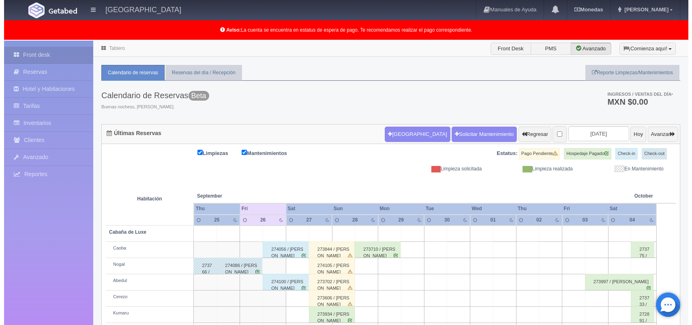
scroll to position [113, 0]
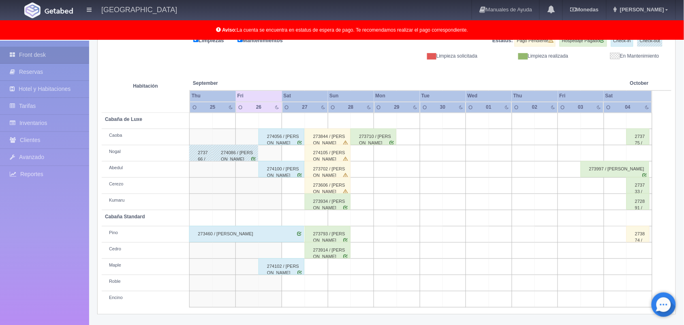
click at [289, 287] on td at bounding box center [293, 283] width 23 height 16
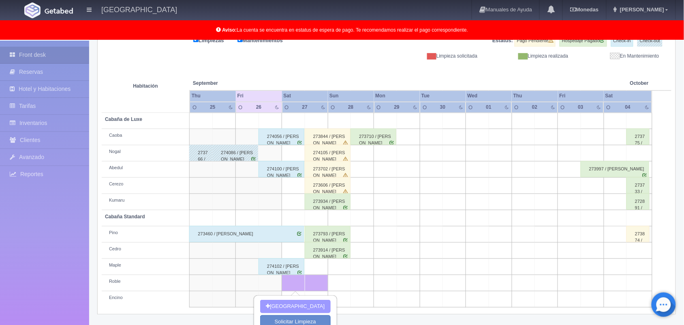
click at [289, 310] on button "[GEOGRAPHIC_DATA]" at bounding box center [295, 305] width 70 height 13
type input "27-09-2025"
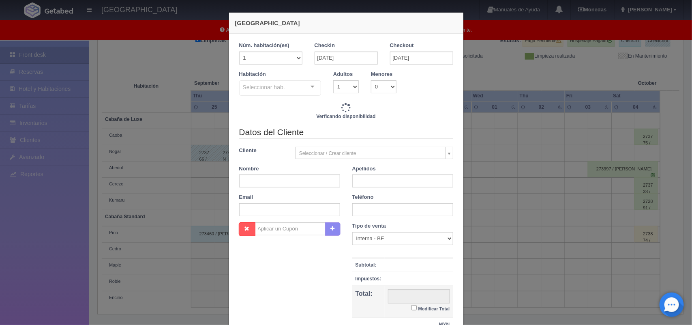
checkbox input "false"
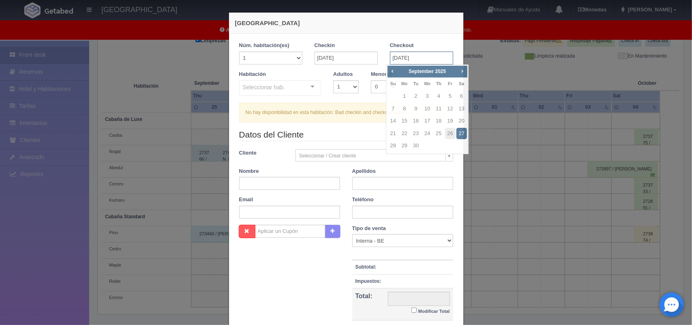
click at [400, 62] on input "27-09-2025" at bounding box center [421, 57] width 63 height 13
click at [392, 140] on link "28" at bounding box center [393, 146] width 11 height 12
type input "28-09-2025"
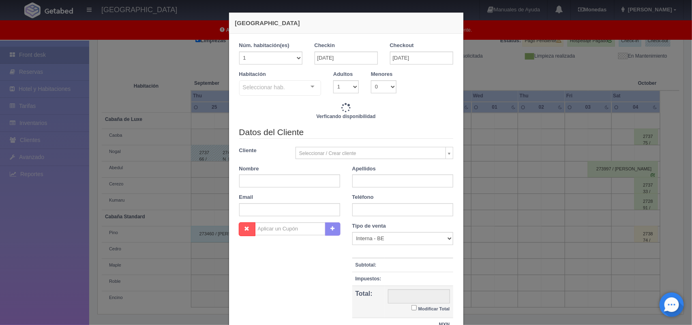
checkbox input "false"
type input "2000.00"
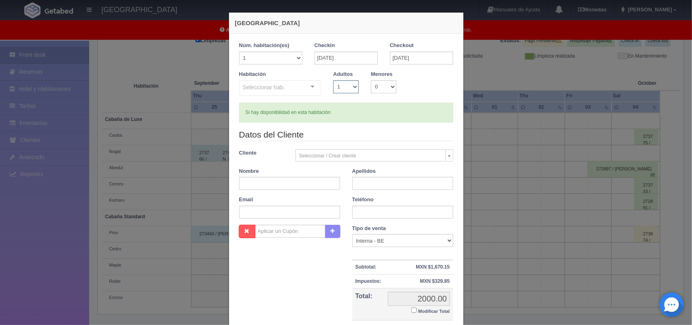
click at [349, 83] on select "1 2 3 4 5 6 7 8 9 10" at bounding box center [346, 86] width 26 height 13
checkbox input "false"
select select "2"
click at [333, 80] on select "1 2 3 4 5 6 7 8 9 10" at bounding box center [346, 86] width 26 height 13
checkbox input "false"
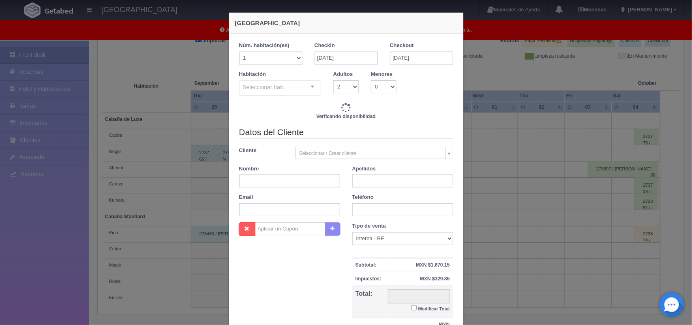
type input "2000.00"
checkbox input "false"
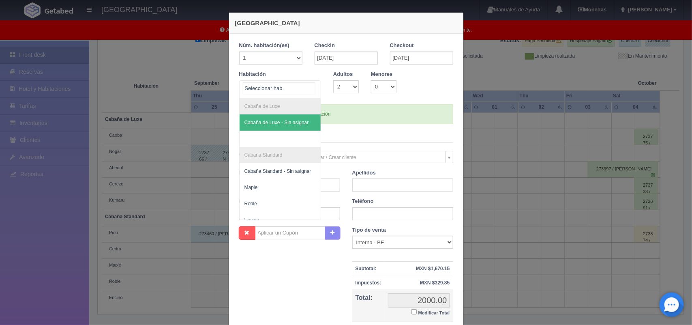
click at [307, 86] on div "Cabaña de Luxe Cabaña de Luxe - Sin asignar Cabaña Standard Cabaña Standard - S…" at bounding box center [280, 89] width 82 height 18
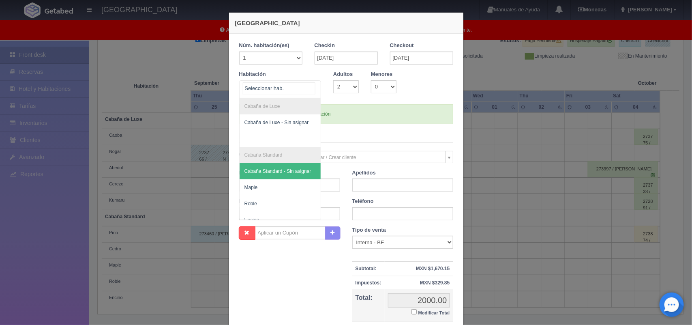
scroll to position [16, 0]
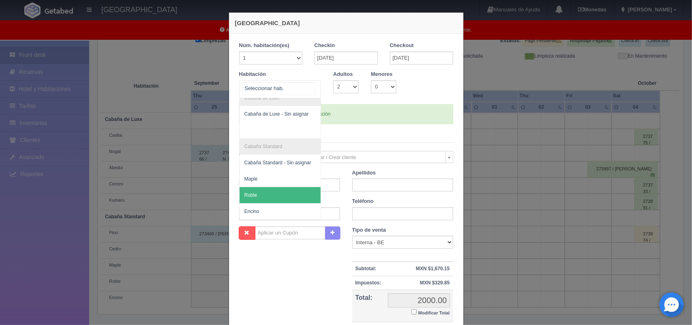
click at [276, 187] on span "Roble" at bounding box center [280, 195] width 81 height 16
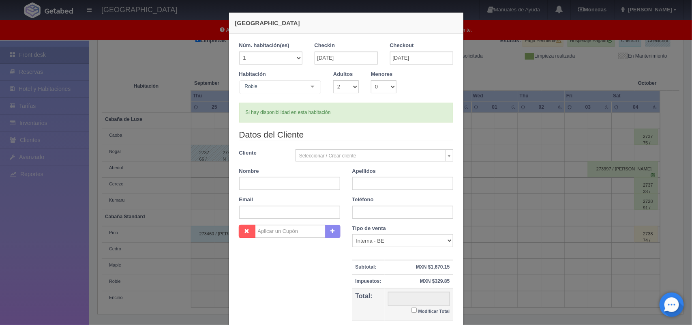
checkbox input "false"
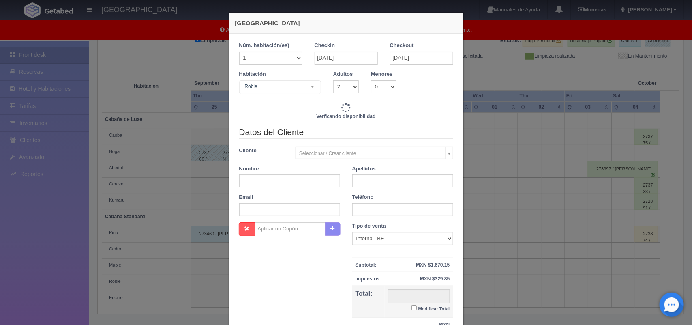
type input "2000.00"
checkbox input "false"
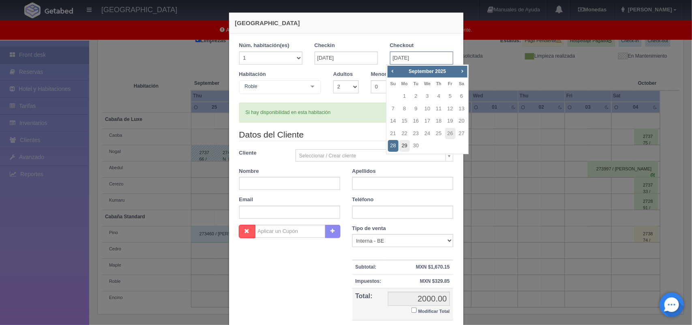
drag, startPoint x: 415, startPoint y: 57, endPoint x: 408, endPoint y: 147, distance: 90.3
click at [408, 147] on body "Hotel Xacallan Manuales de Ayuda Actualizaciones recientes Monedas Tipo de camb…" at bounding box center [346, 146] width 692 height 437
click at [408, 147] on link "29" at bounding box center [404, 146] width 11 height 12
type input "29-09-2025"
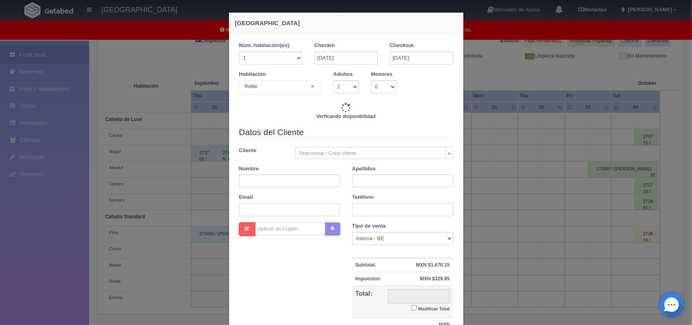
checkbox input "false"
click at [333, 56] on input "27-09-2025" at bounding box center [345, 57] width 63 height 13
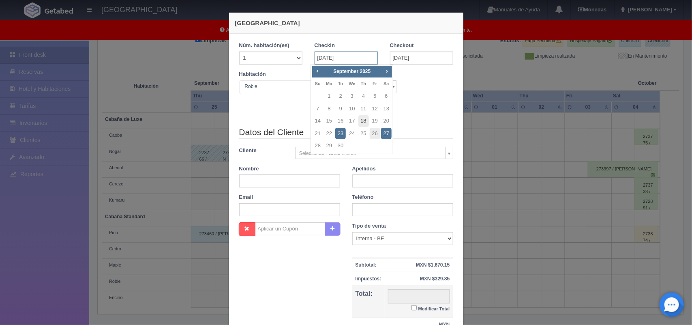
type input "3600.00"
checkbox input "false"
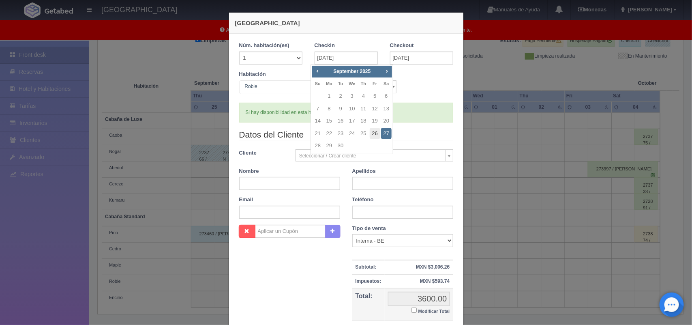
click at [370, 131] on link "26" at bounding box center [375, 134] width 11 height 12
type input "26-09-2025"
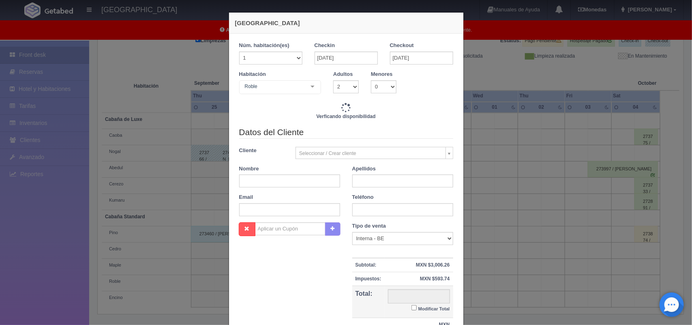
checkbox input "false"
click at [406, 57] on input "29-09-2025" at bounding box center [421, 57] width 63 height 13
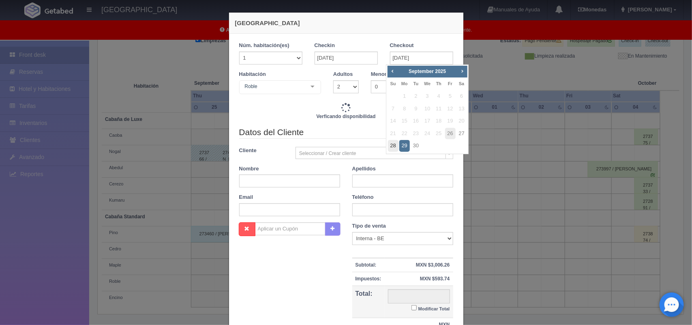
click at [393, 145] on link "28" at bounding box center [393, 146] width 11 height 12
type input "28-09-2025"
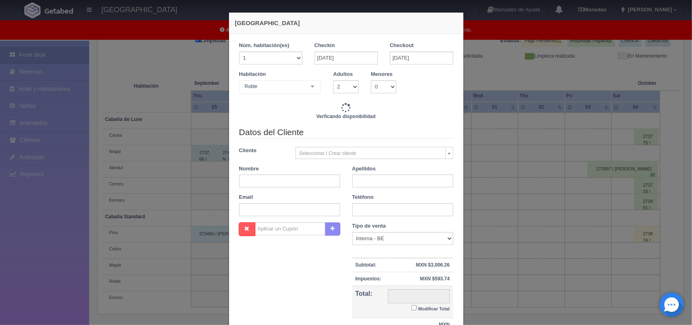
checkbox input "false"
type input "3600.00"
checkbox input "false"
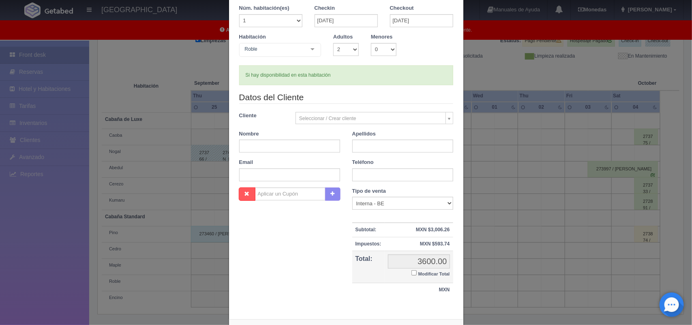
scroll to position [38, 0]
click at [265, 151] on input "text" at bounding box center [289, 144] width 101 height 13
type input "5200.00"
checkbox input "false"
type input "3600.00"
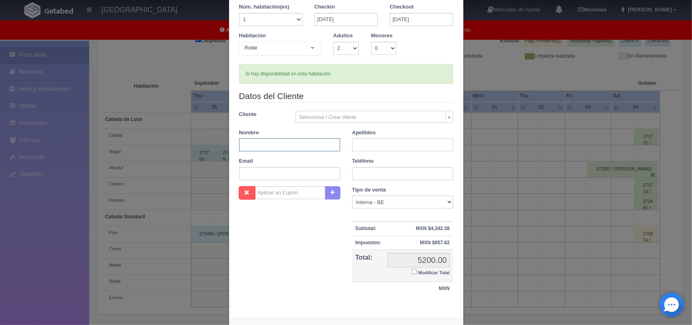
checkbox input "false"
type input "5200.00"
checkbox input "false"
type input "3600.00"
checkbox input "false"
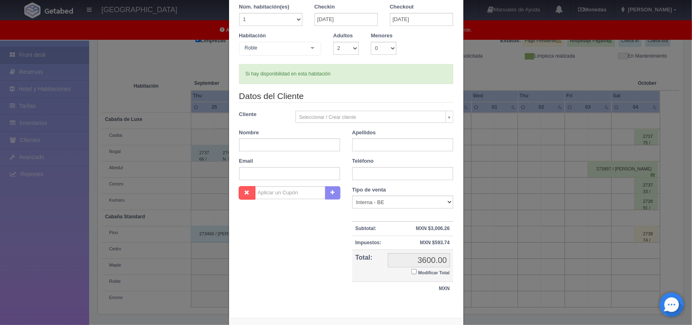
click at [379, 60] on div "Habitación Roble Cabaña de Luxe Cabaña de Luxe - Sin asignar Cabaña Standard Ca…" at bounding box center [346, 48] width 226 height 32
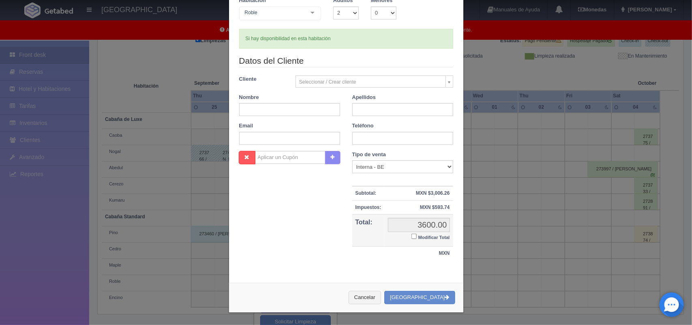
scroll to position [51, 0]
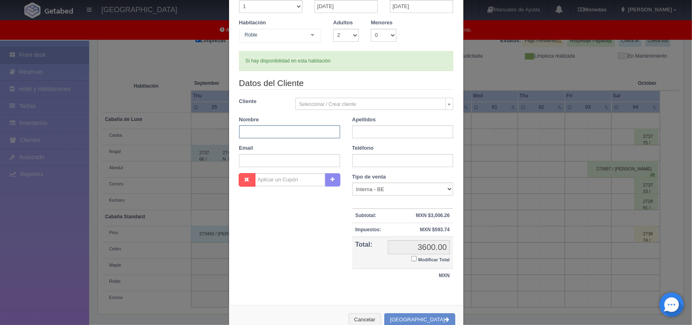
click at [286, 132] on input "text" at bounding box center [289, 131] width 101 height 13
type input "Manuel"
click at [373, 133] on input "text" at bounding box center [402, 131] width 101 height 13
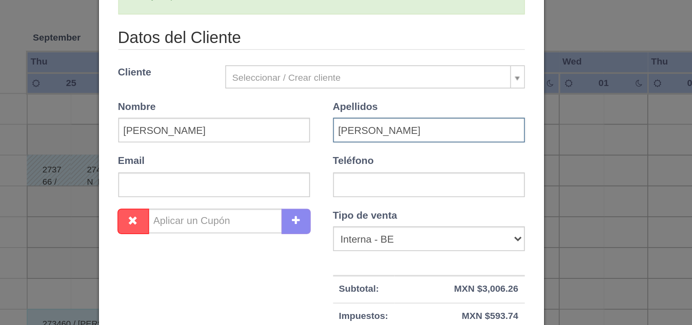
type input "Chontal Lorenzo"
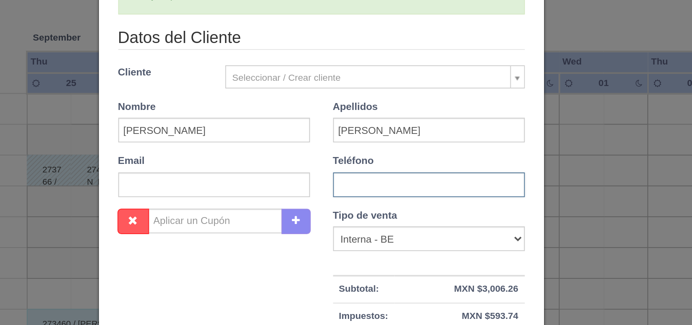
click at [372, 161] on input "text" at bounding box center [402, 160] width 101 height 13
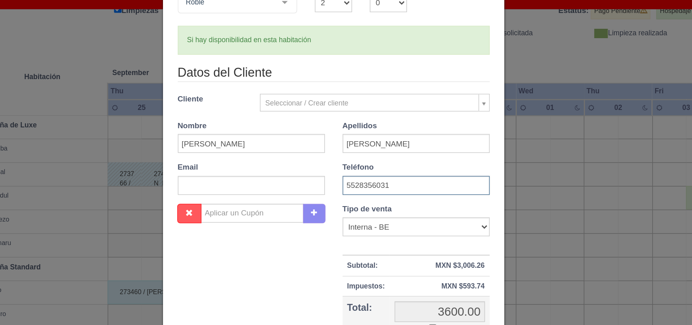
scroll to position [74, 0]
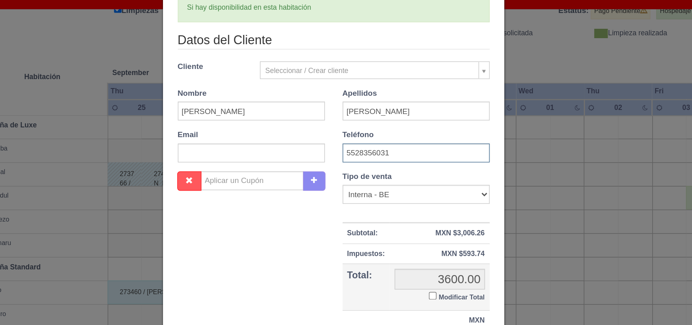
type input "5528356031"
click at [411, 237] on input "Modificar Total" at bounding box center [413, 235] width 5 height 5
checkbox input "true"
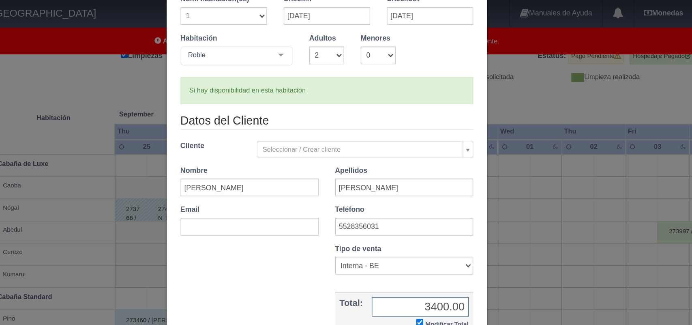
scroll to position [112, 0]
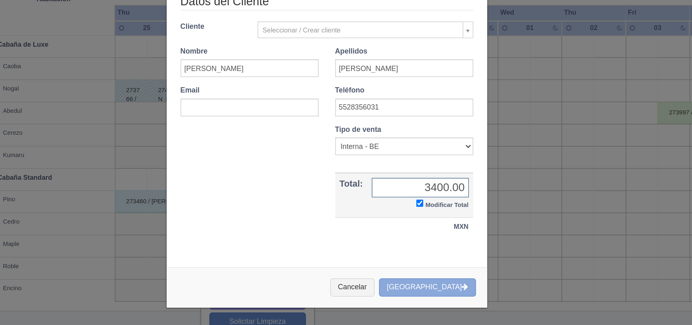
type input "3400.00"
click at [419, 291] on button "[GEOGRAPHIC_DATA]" at bounding box center [419, 297] width 71 height 13
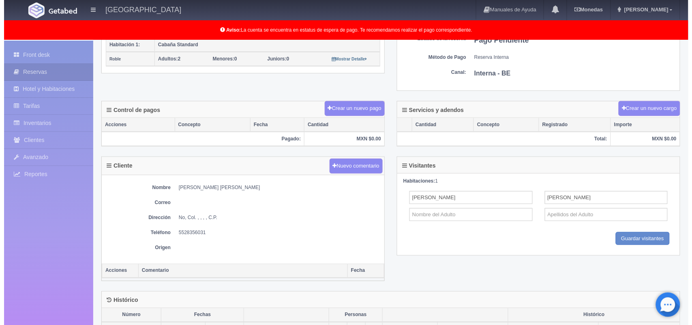
scroll to position [183, 0]
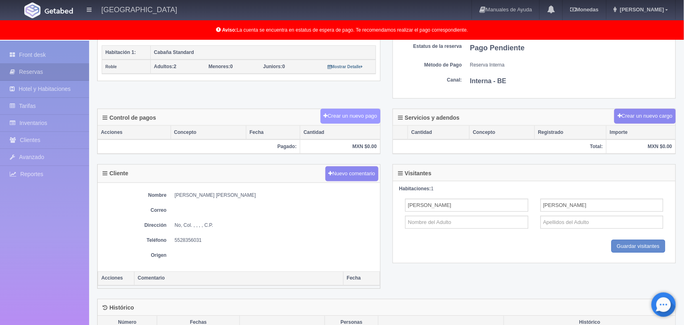
click at [339, 118] on button "Crear un nuevo pago" at bounding box center [351, 116] width 60 height 15
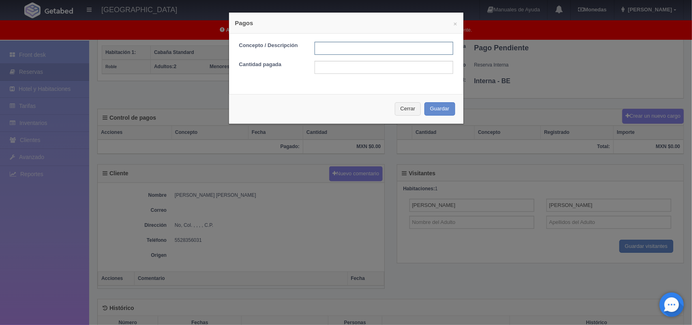
click at [321, 51] on input "text" at bounding box center [383, 48] width 139 height 13
type input "Pago efectivo"
click at [333, 70] on input "text" at bounding box center [383, 67] width 139 height 13
type input "3400.00"
click at [432, 108] on button "Guardar" at bounding box center [439, 108] width 31 height 13
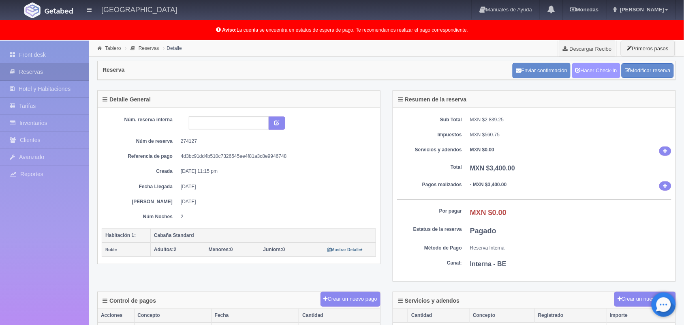
click at [577, 74] on link "Hacer Check-In" at bounding box center [596, 70] width 48 height 15
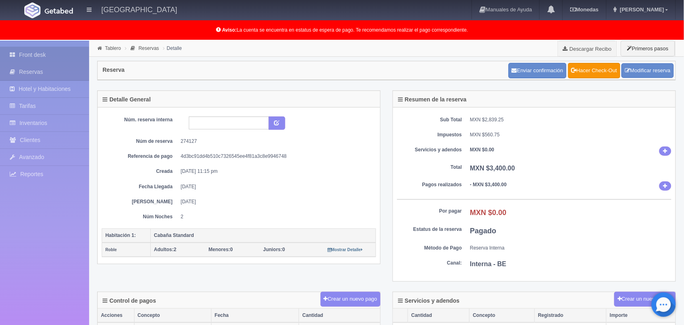
click at [41, 49] on link "Front desk" at bounding box center [44, 55] width 89 height 17
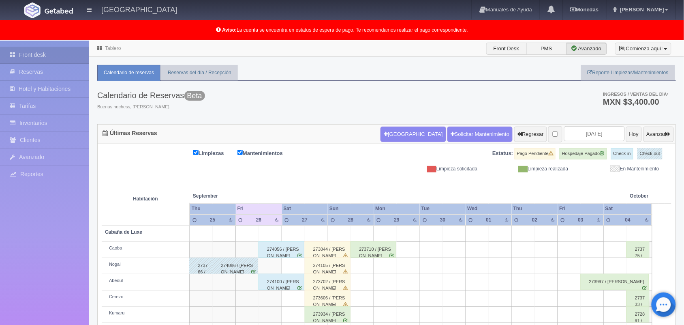
scroll to position [113, 0]
